Goal: Task Accomplishment & Management: Complete application form

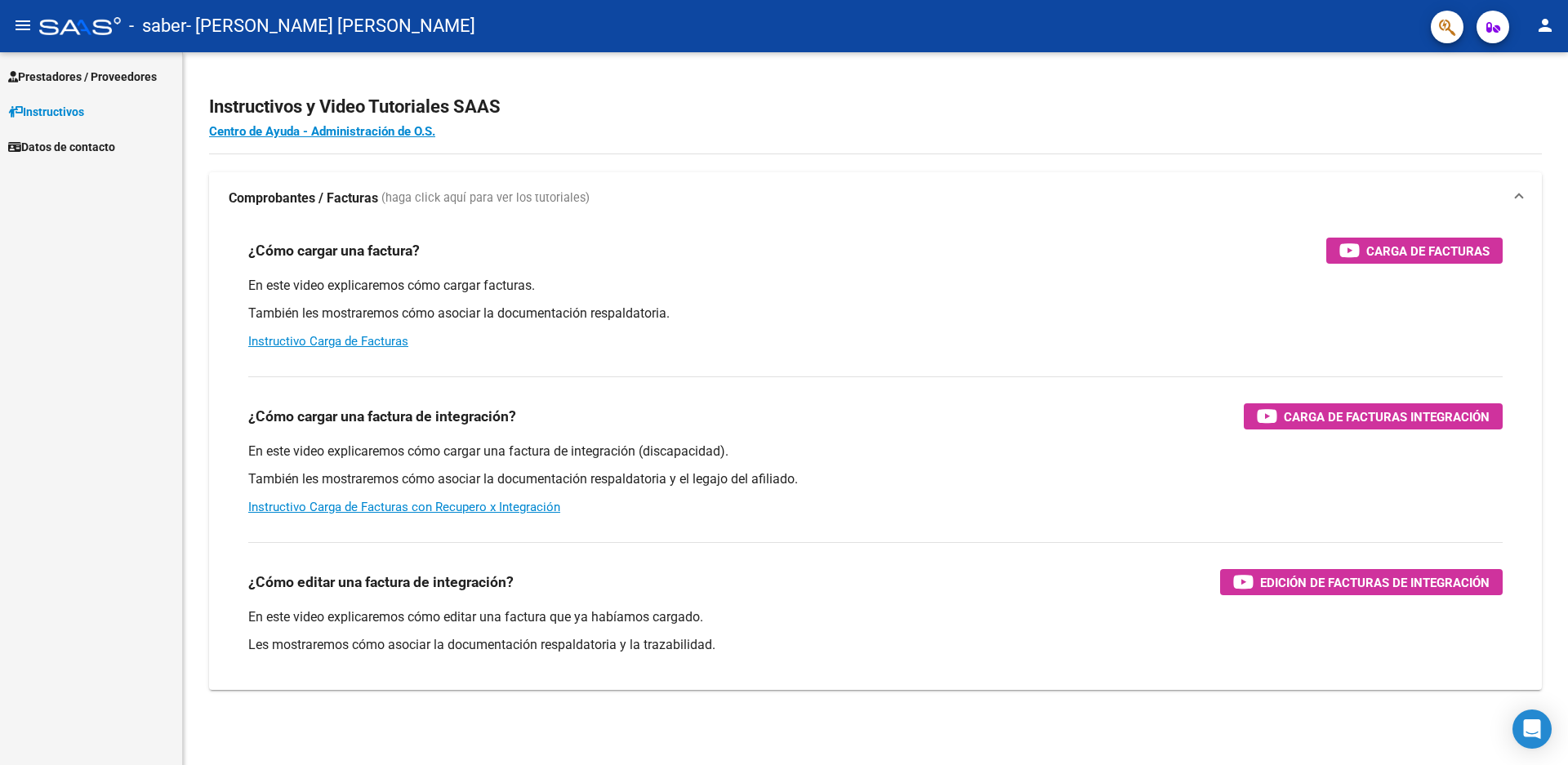
click at [112, 64] on link "Prestadores / Proveedores" at bounding box center [91, 76] width 182 height 35
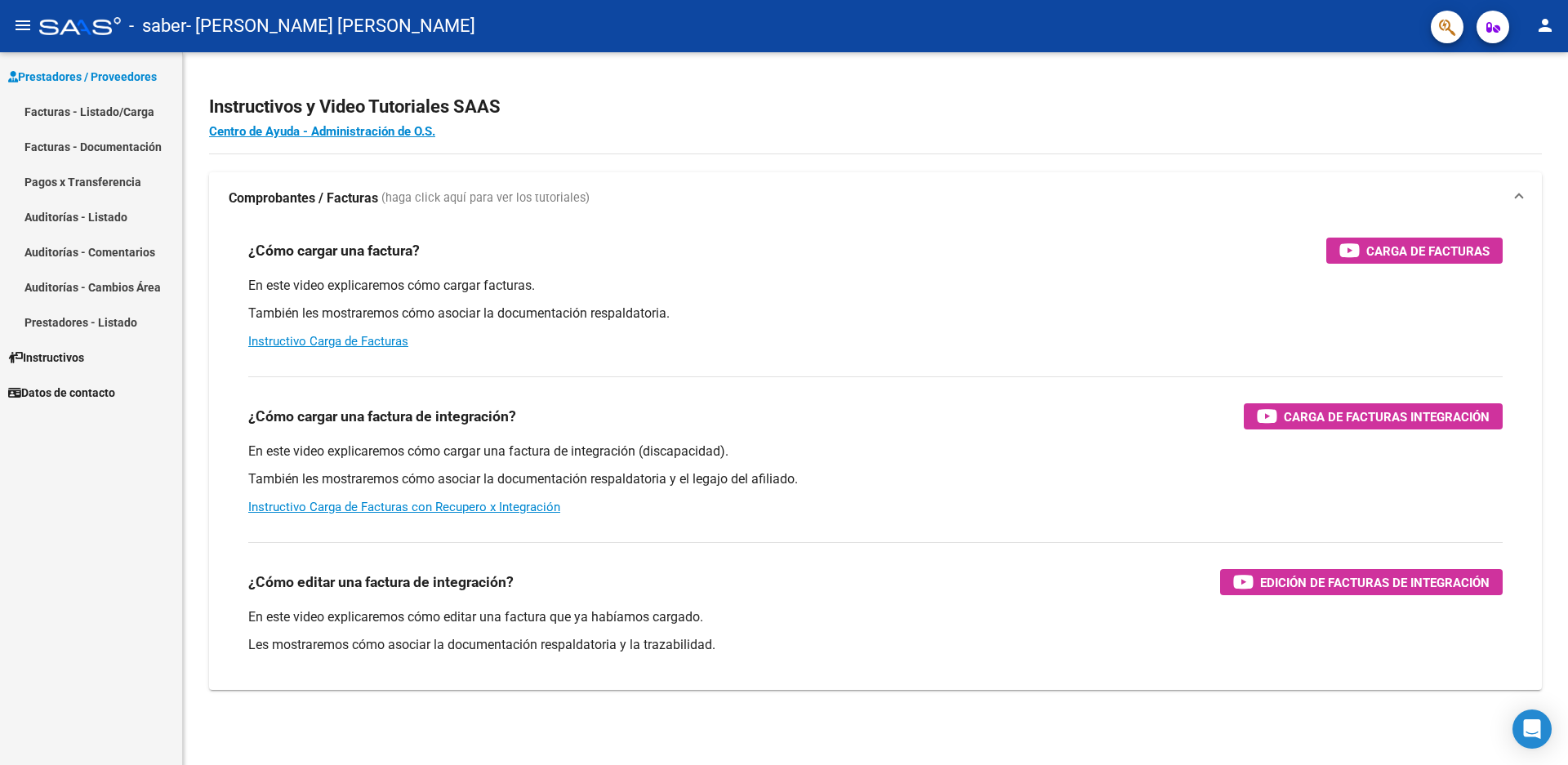
click at [77, 110] on link "Facturas - Listado/Carga" at bounding box center [91, 112] width 182 height 35
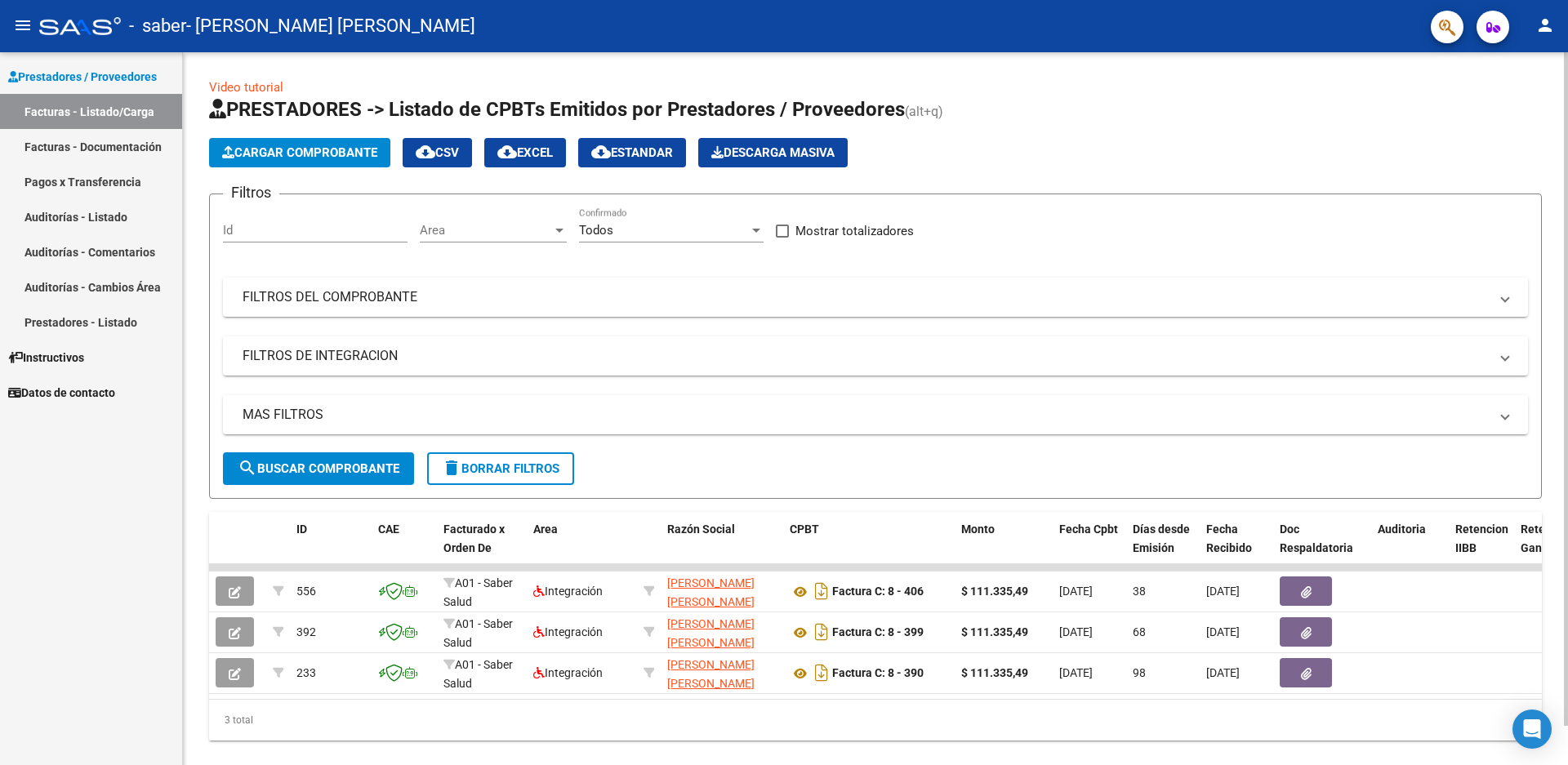
click at [283, 145] on span "Cargar Comprobante" at bounding box center [300, 153] width 155 height 15
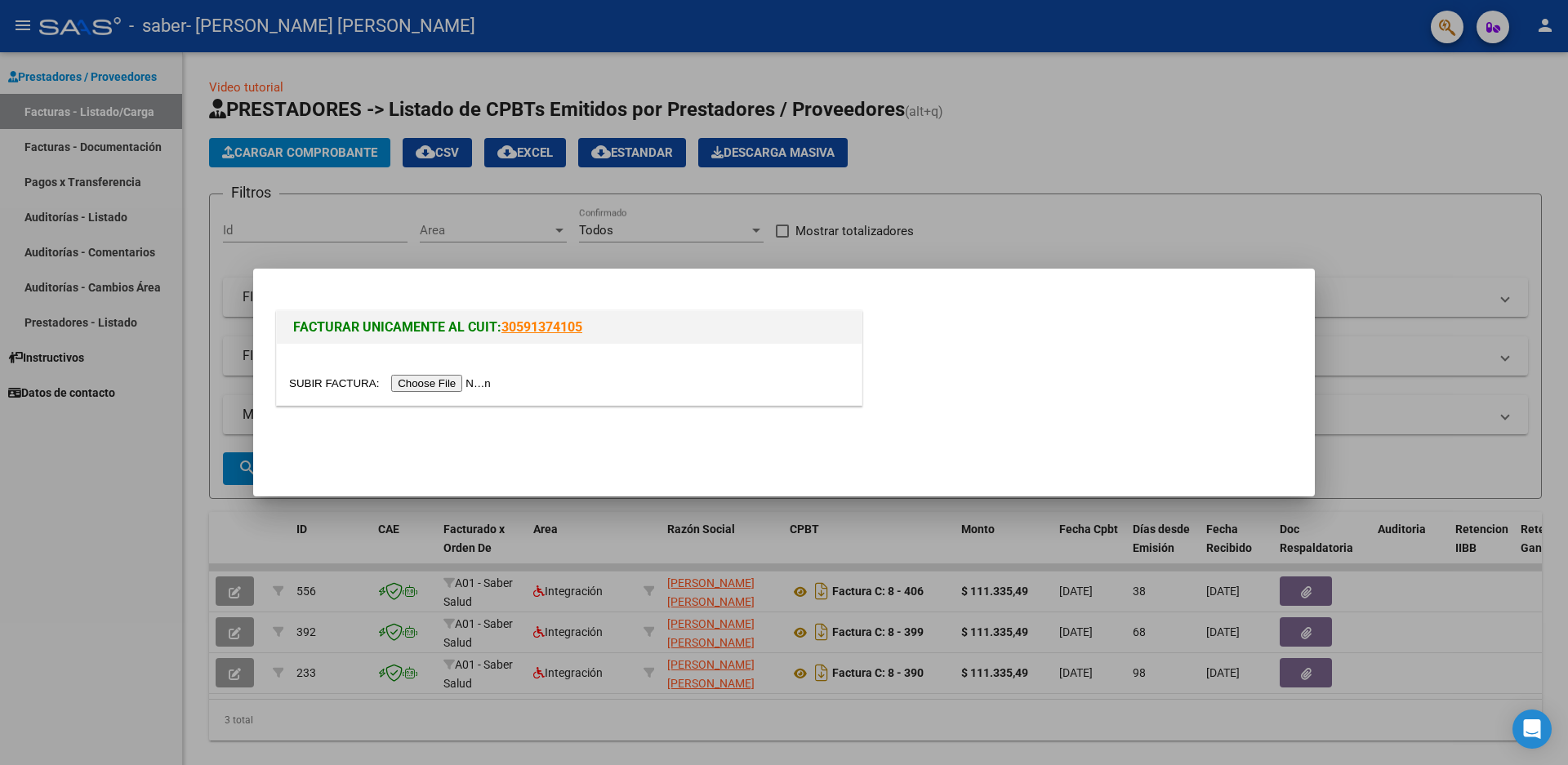
click at [462, 392] on input "file" at bounding box center [392, 383] width 207 height 17
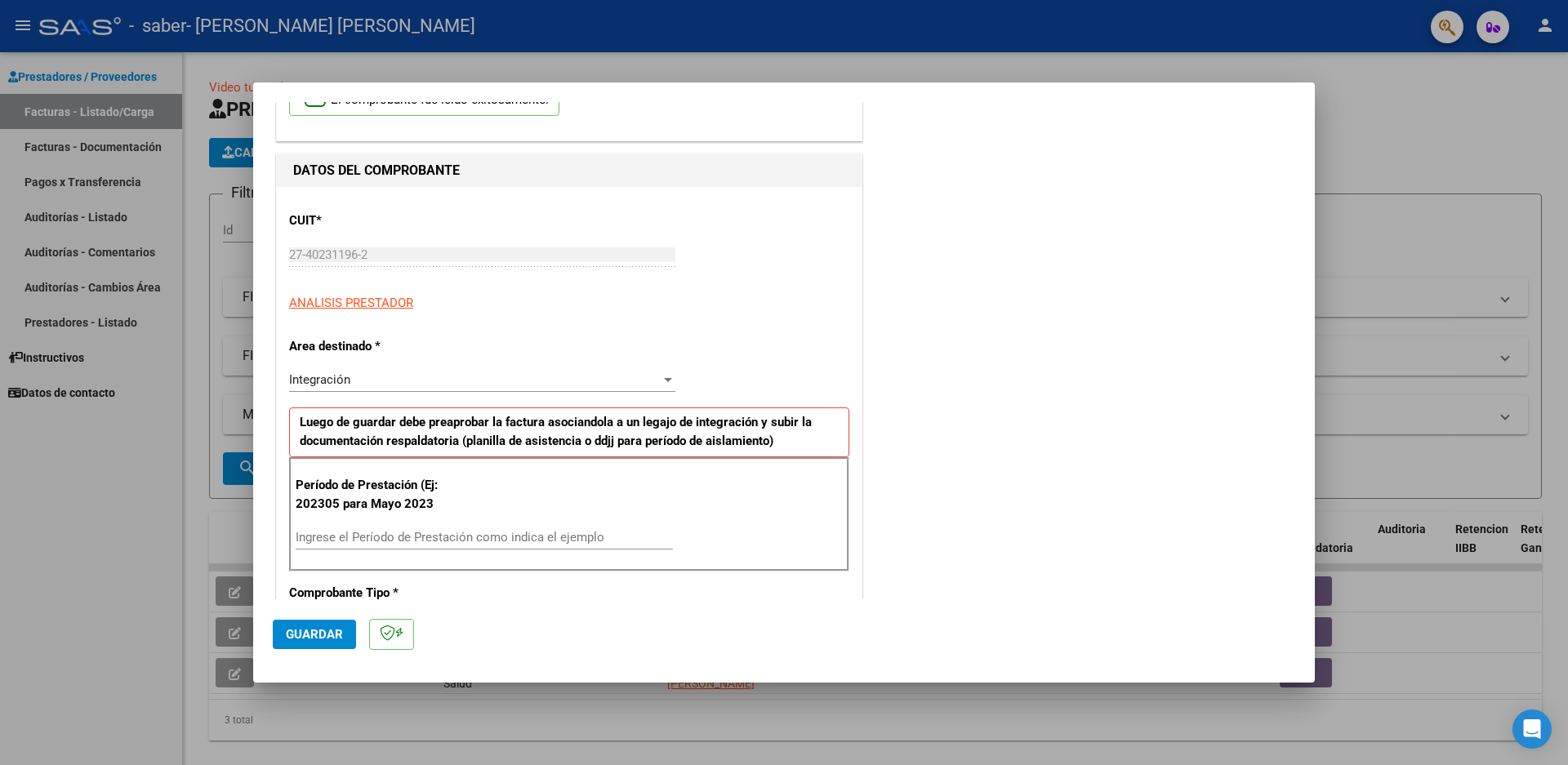
scroll to position [164, 0]
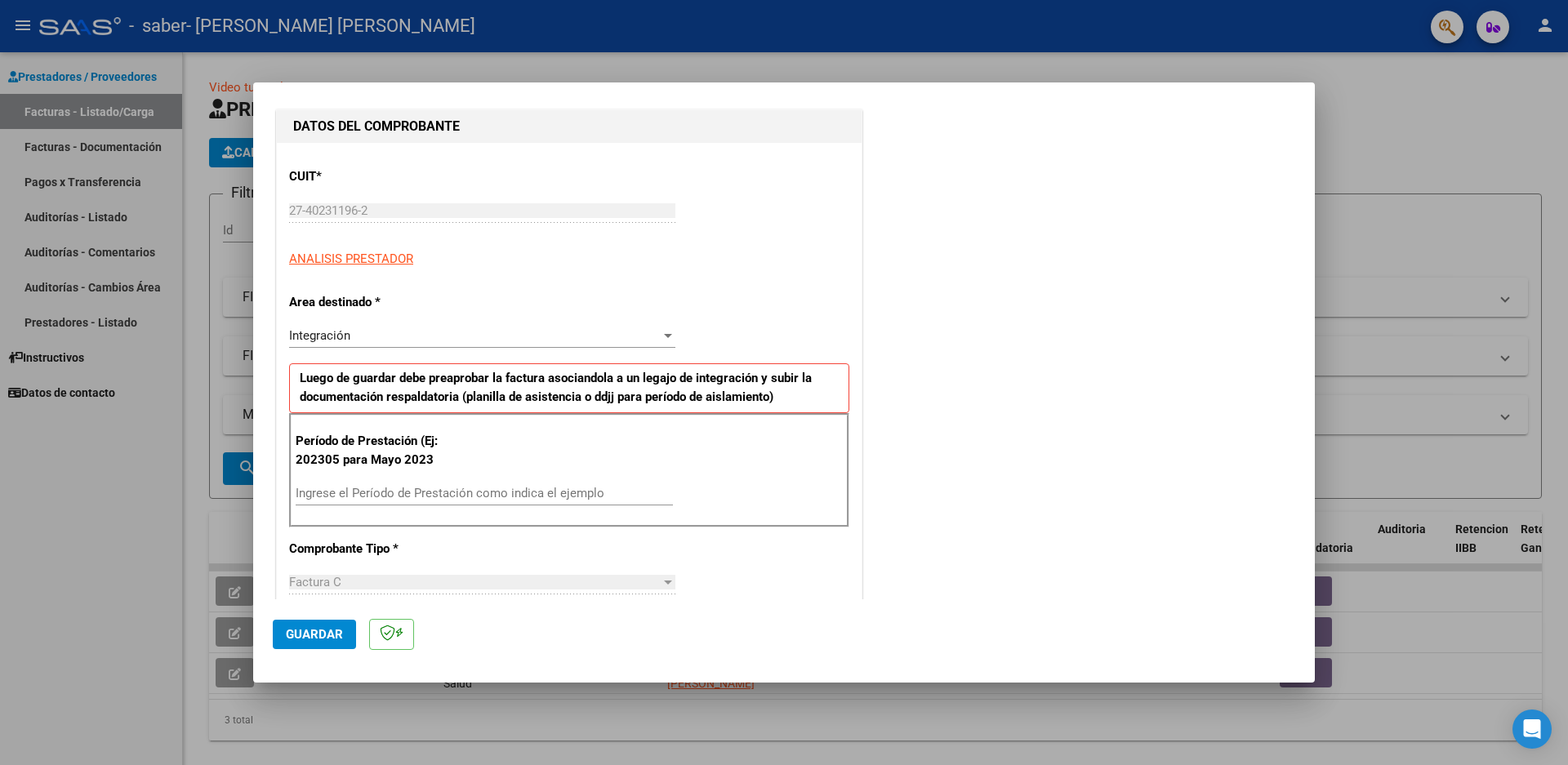
click at [470, 488] on input "Ingrese el Período de Prestación como indica el ejemplo" at bounding box center [484, 494] width 378 height 15
type input "202507"
click at [326, 637] on span "Guardar" at bounding box center [315, 634] width 58 height 15
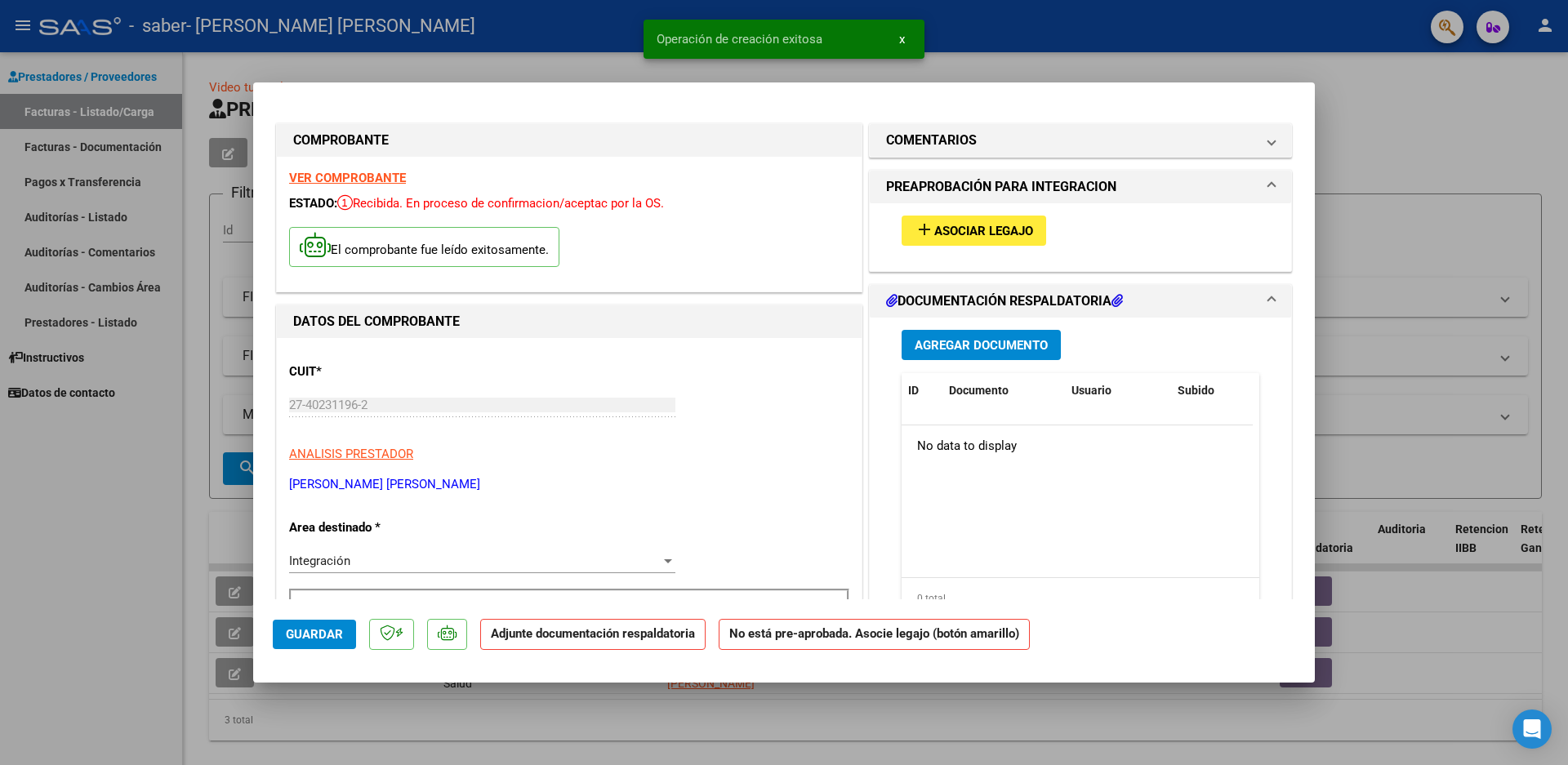
click at [971, 212] on div "add Asociar Legajo" at bounding box center [1081, 230] width 382 height 55
click at [971, 230] on span "Asociar Legajo" at bounding box center [984, 231] width 99 height 15
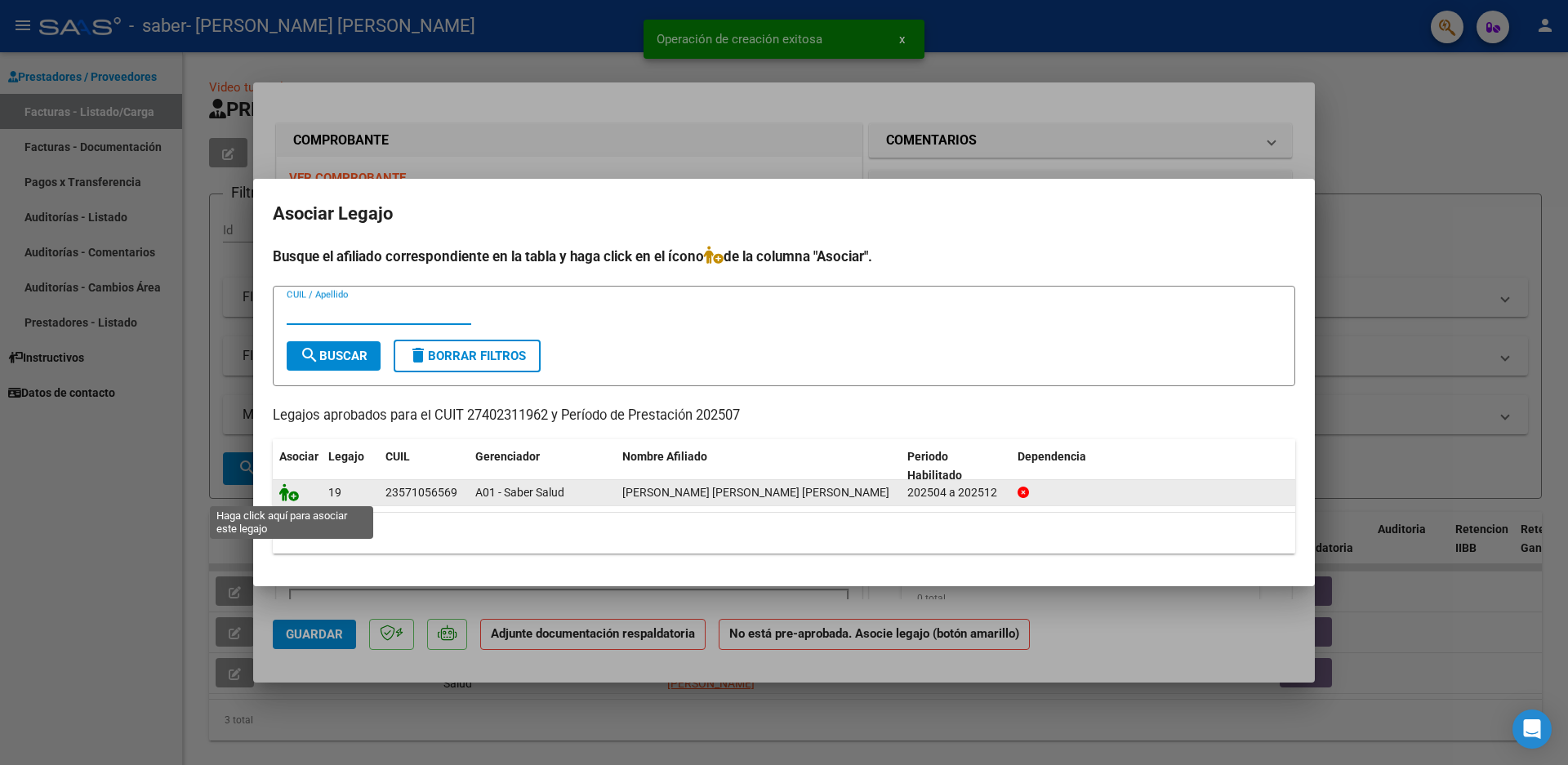
click at [287, 490] on icon at bounding box center [289, 493] width 19 height 18
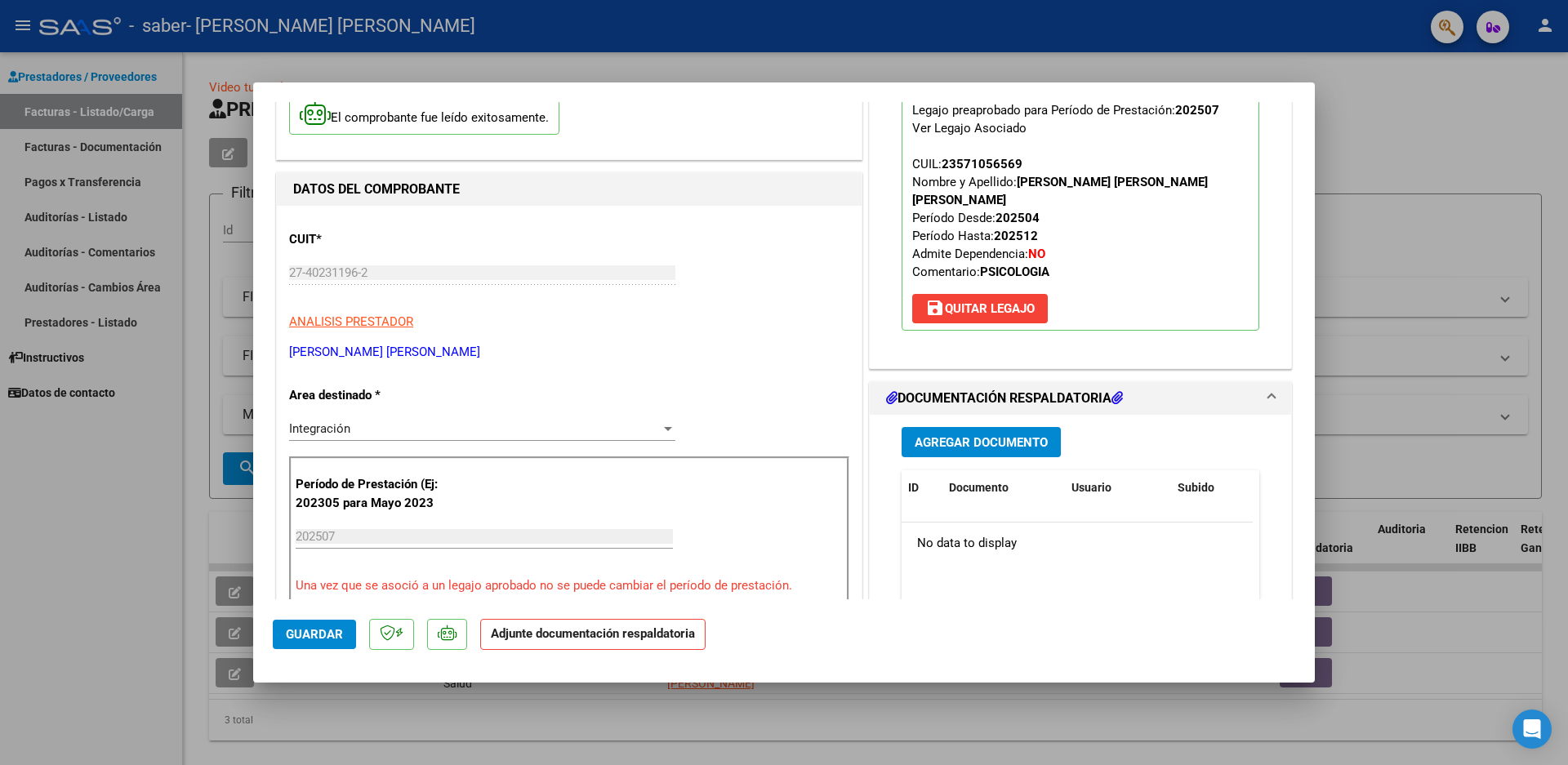
scroll to position [164, 0]
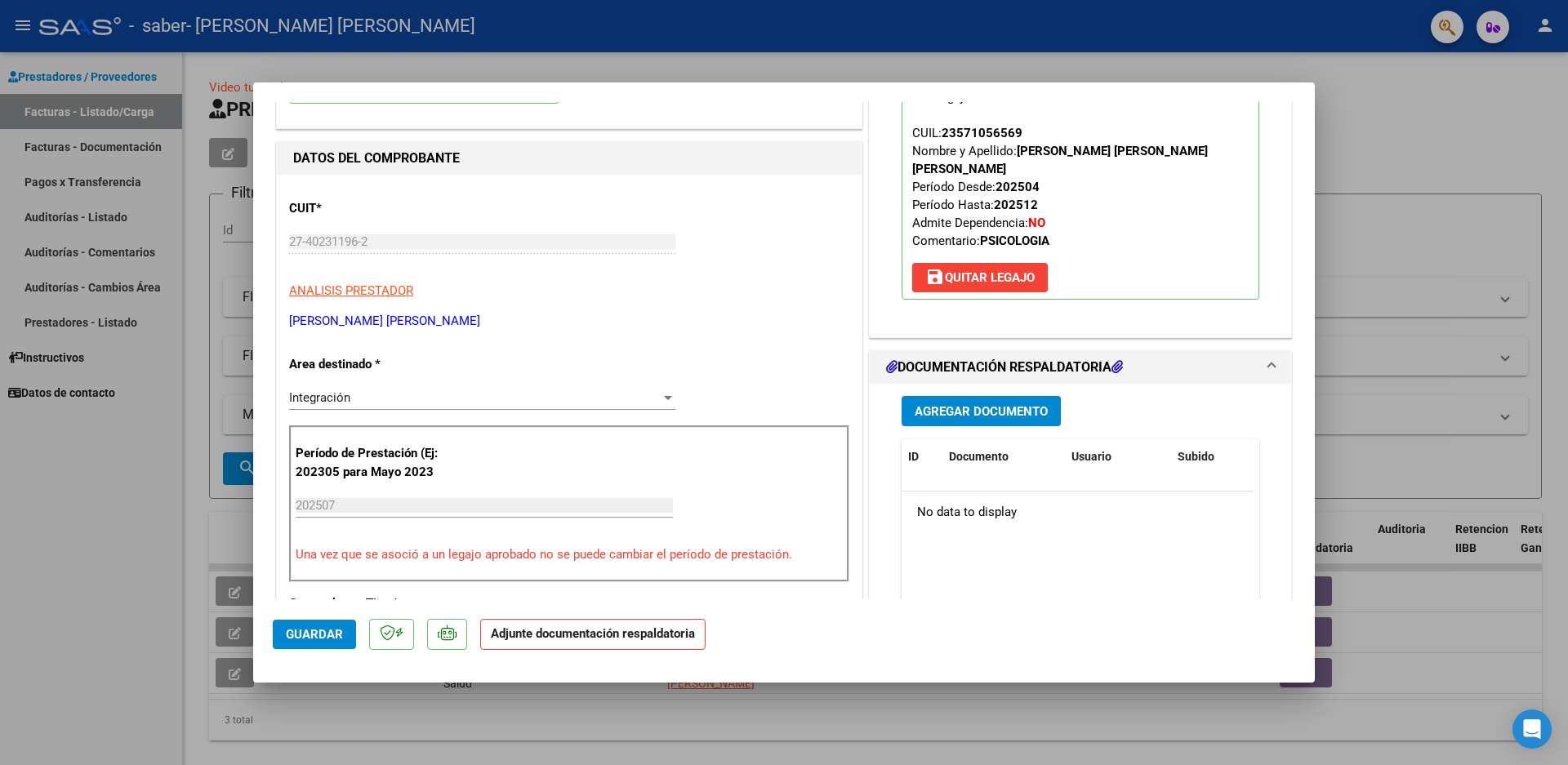
click at [951, 404] on span "Agregar Documento" at bounding box center [982, 411] width 133 height 15
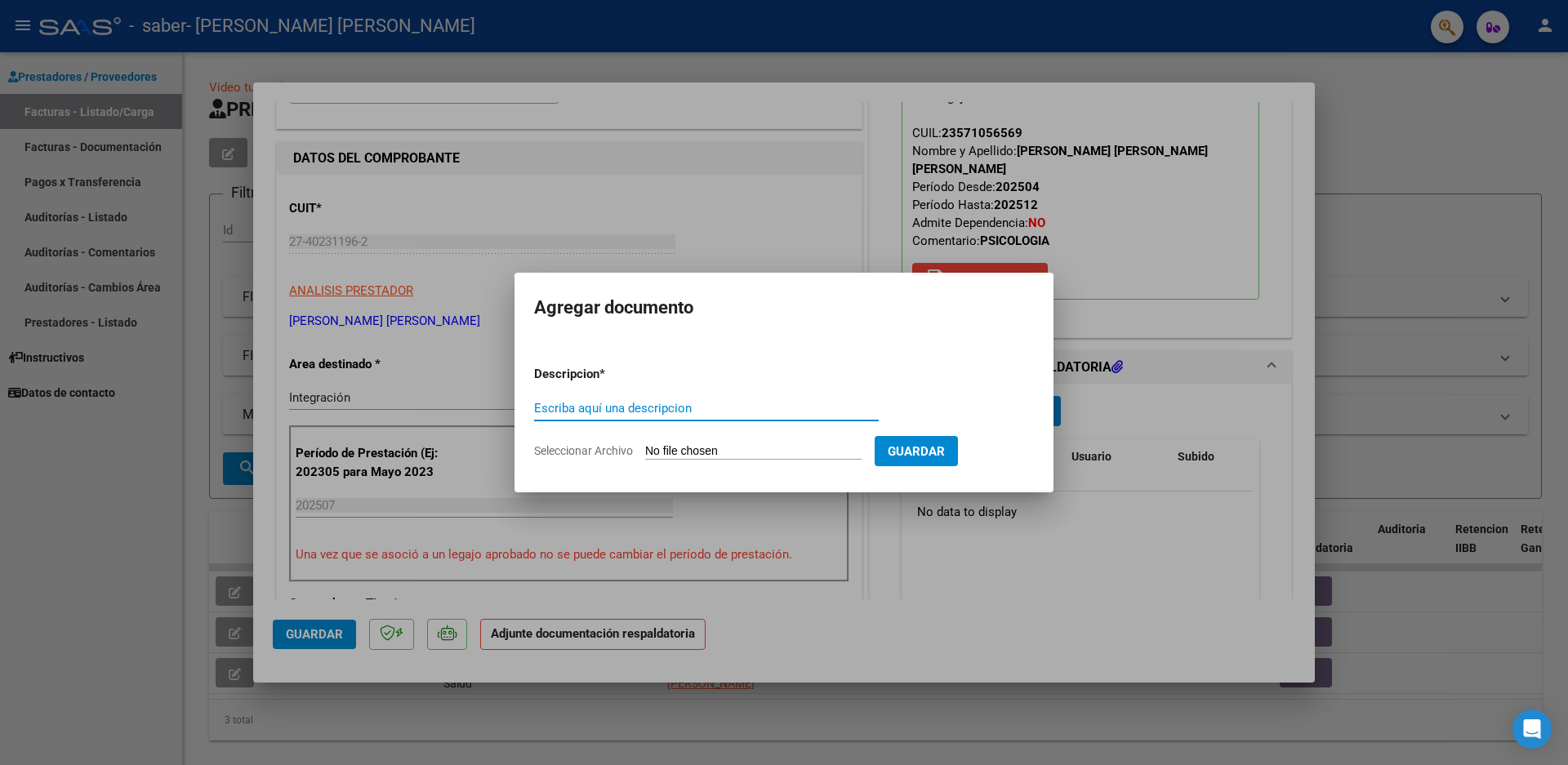
click at [710, 407] on input "Escriba aquí una descripcion" at bounding box center [706, 409] width 345 height 15
click at [622, 409] on input "ASISTENCIA MAYO 2025" at bounding box center [706, 409] width 345 height 15
click at [667, 404] on input "ASISTENCIA [PERSON_NAME] 2025" at bounding box center [706, 409] width 345 height 15
type input "ASISTENCIA [PERSON_NAME] 2025 PSI"
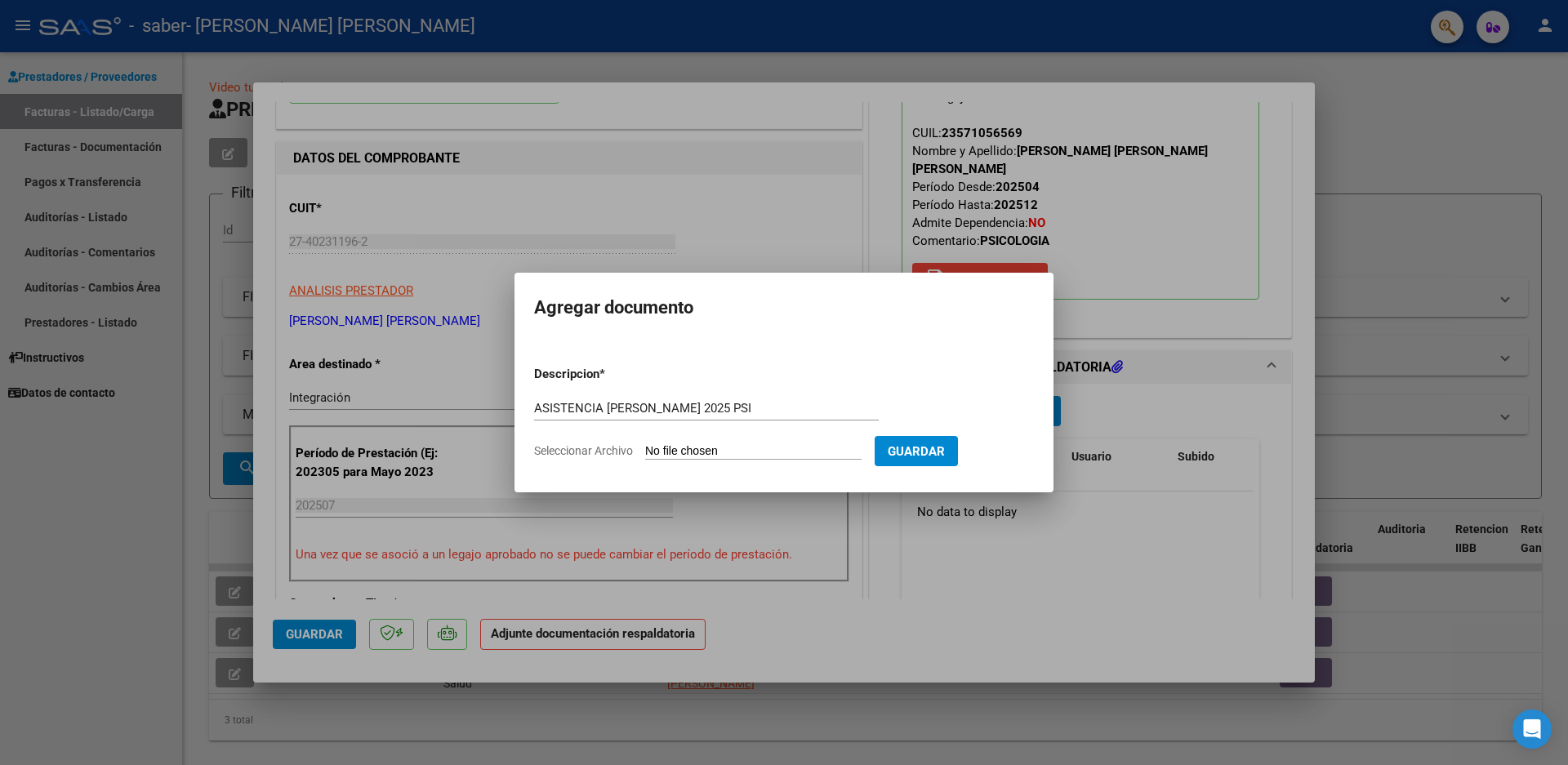
click at [694, 446] on input "Seleccionar Archivo" at bounding box center [753, 452] width 217 height 16
type input "C:\fakepath\PLANILLA [PERSON_NAME] [PERSON_NAME] 2025 PSI.pdf"
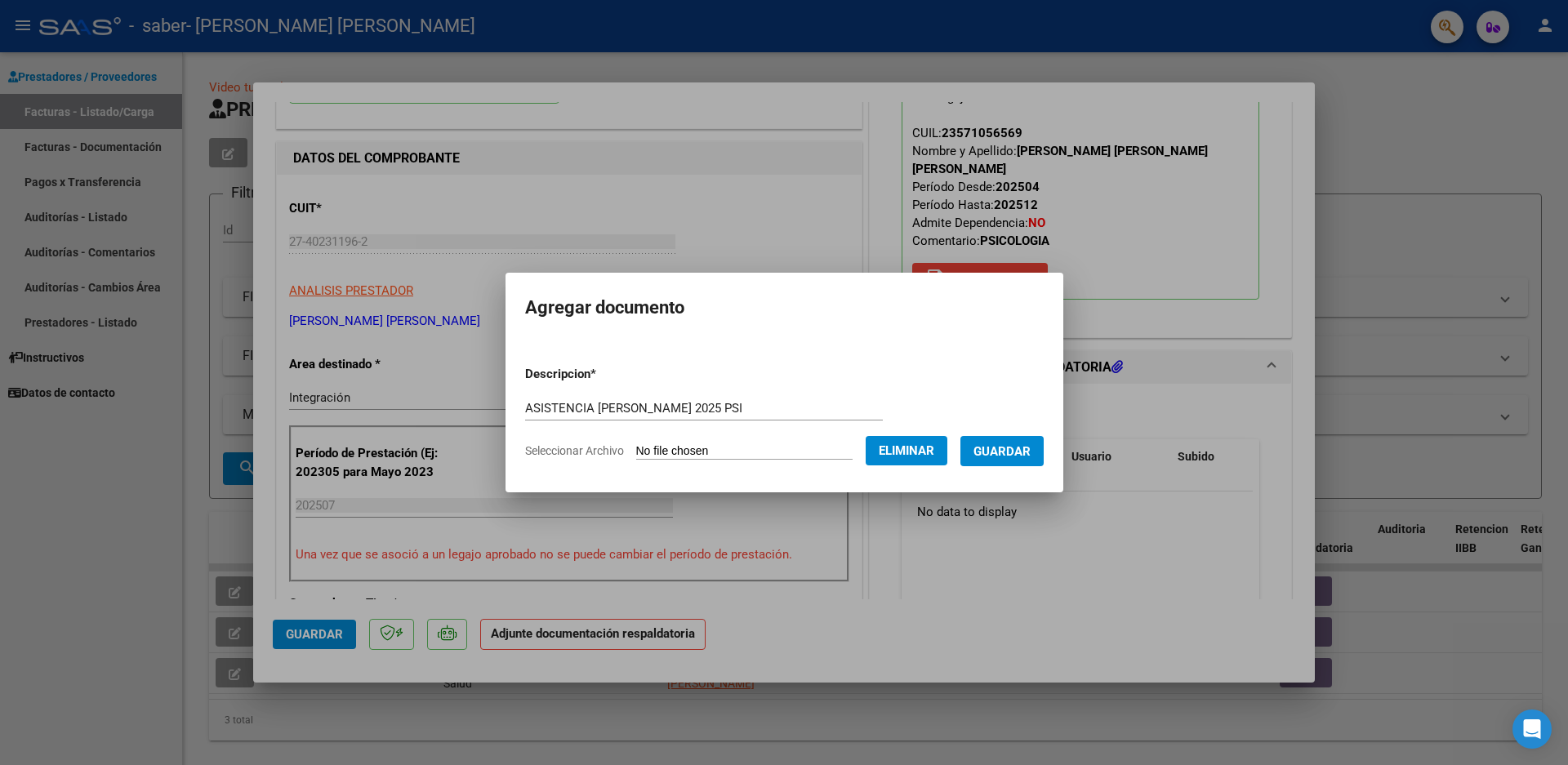
click at [1018, 459] on button "Guardar" at bounding box center [1002, 451] width 83 height 30
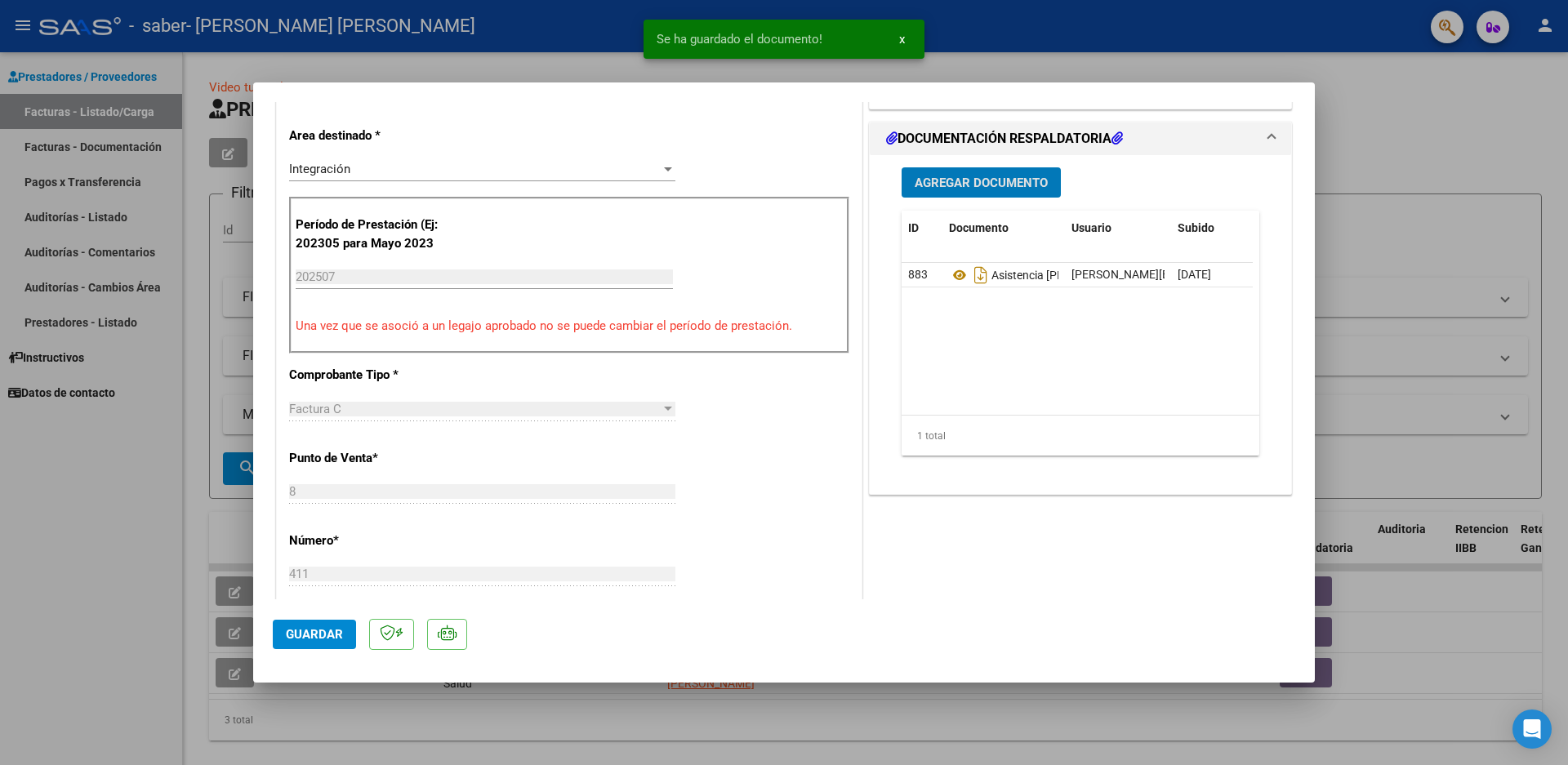
scroll to position [409, 0]
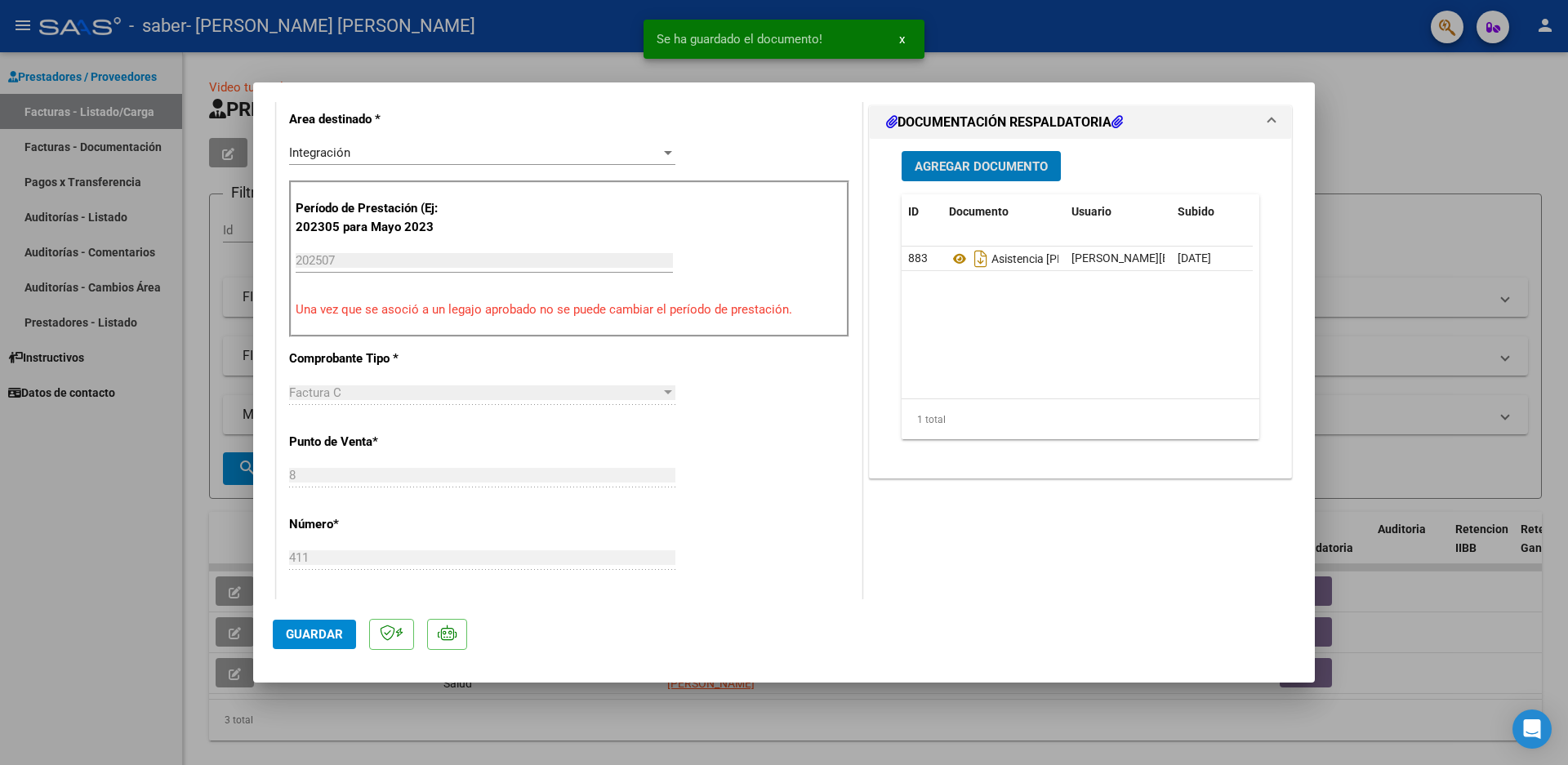
click at [325, 633] on span "Guardar" at bounding box center [315, 634] width 58 height 15
click at [133, 537] on div at bounding box center [784, 382] width 1568 height 765
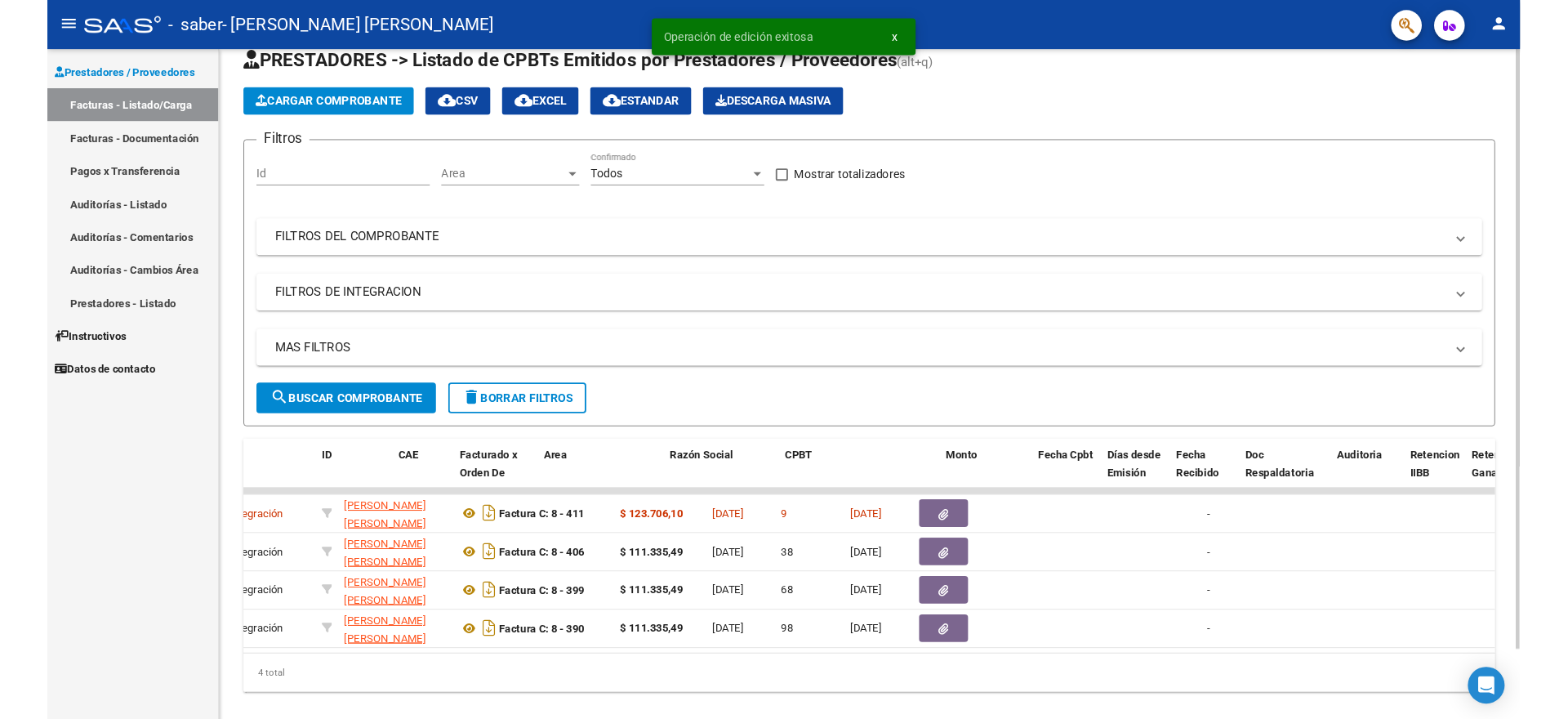
scroll to position [0, 0]
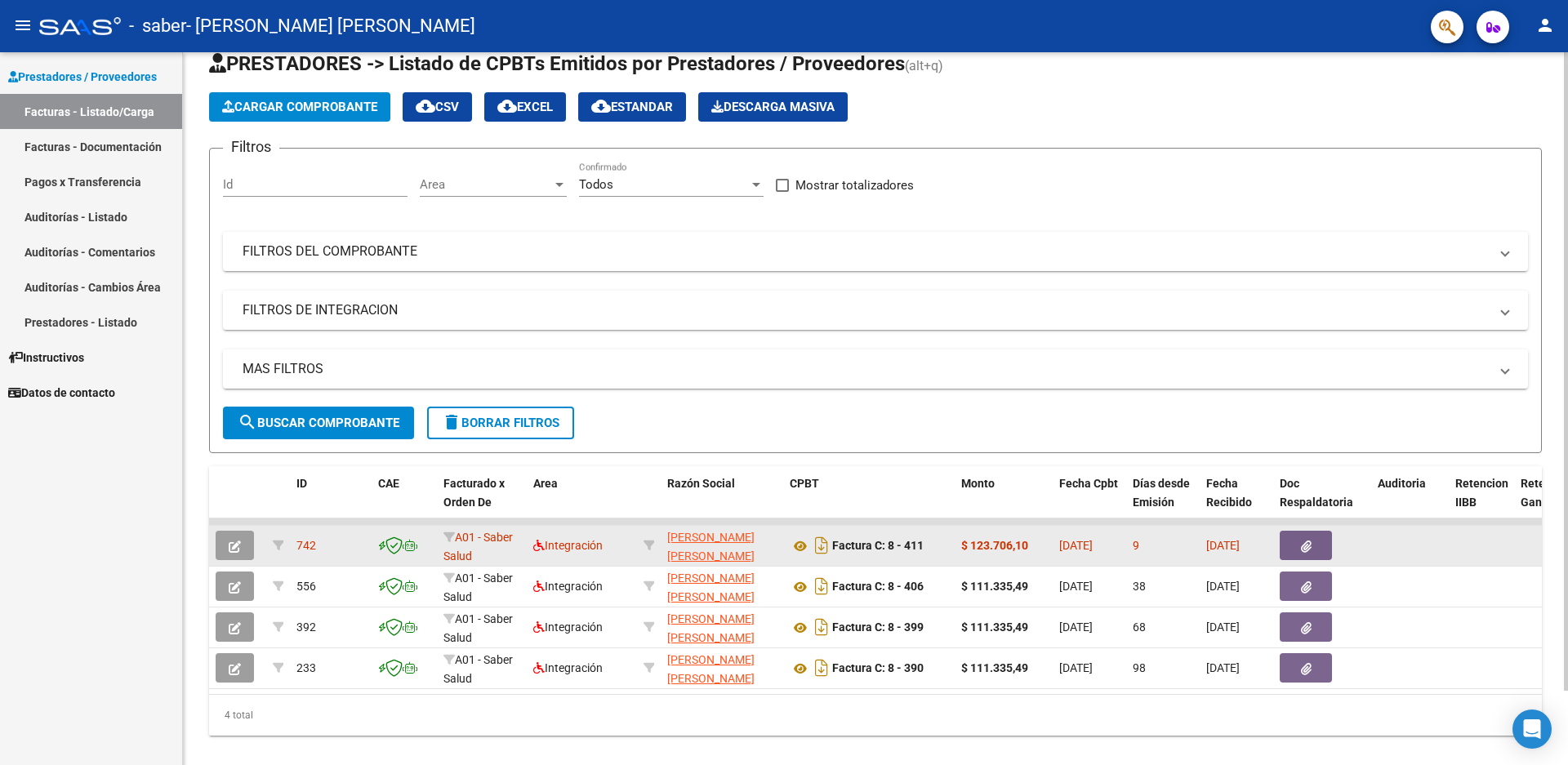
drag, startPoint x: 1017, startPoint y: 547, endPoint x: 965, endPoint y: 547, distance: 52.0
click at [965, 547] on div "$ 123.706,10" at bounding box center [1004, 546] width 85 height 19
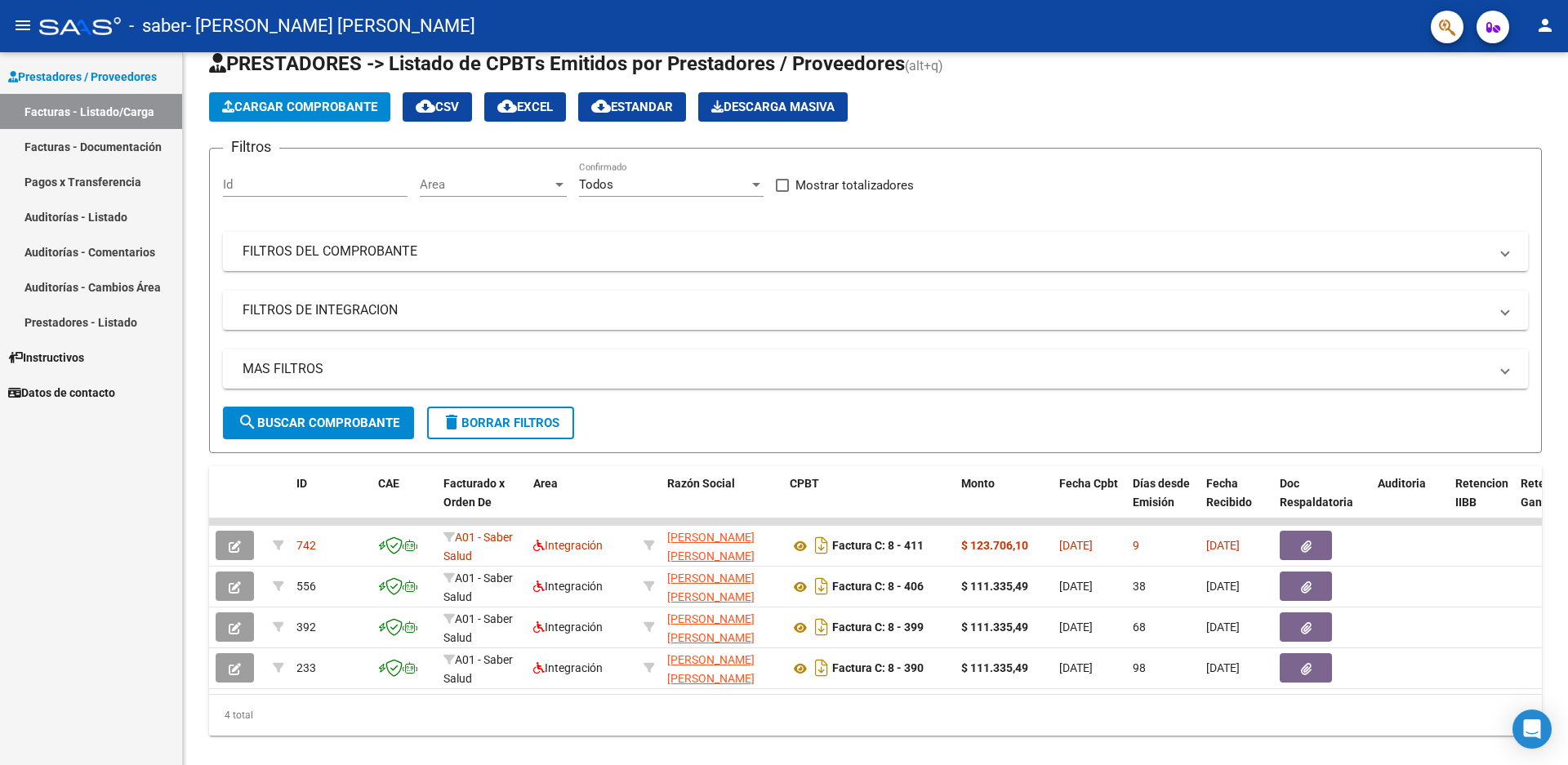
copy strong "123.706,10"
